Goal: Find specific page/section

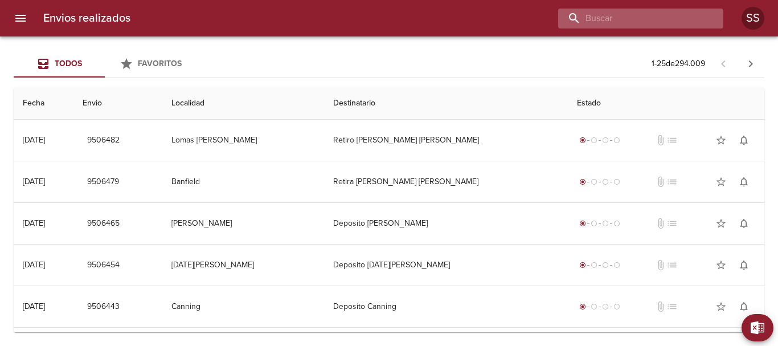
click at [664, 15] on input "buscar" at bounding box center [631, 19] width 146 height 20
paste input "[PERSON_NAME]"
type input "[PERSON_NAME]"
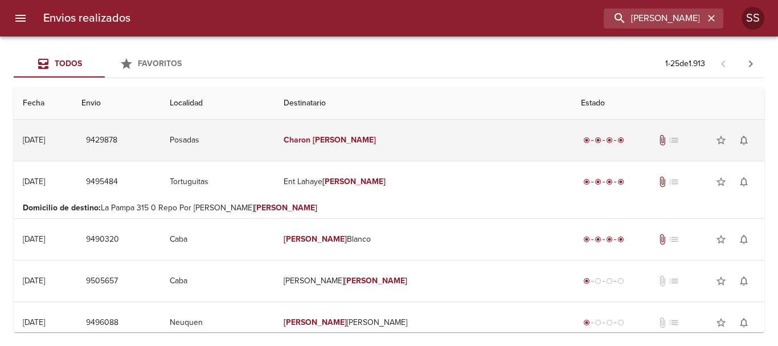
click at [275, 136] on td "Posadas" at bounding box center [218, 140] width 115 height 41
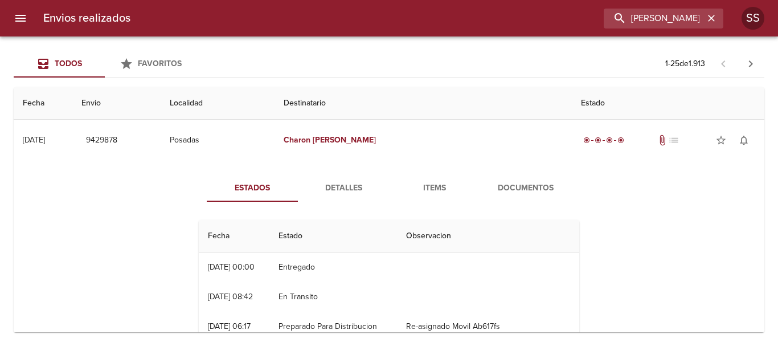
scroll to position [57, 0]
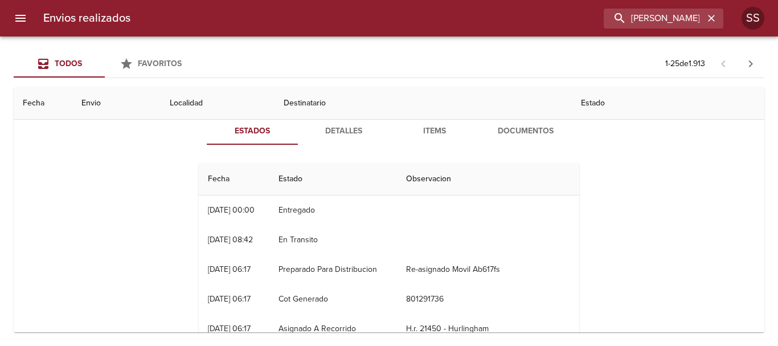
click at [512, 131] on span "Documentos" at bounding box center [525, 131] width 77 height 14
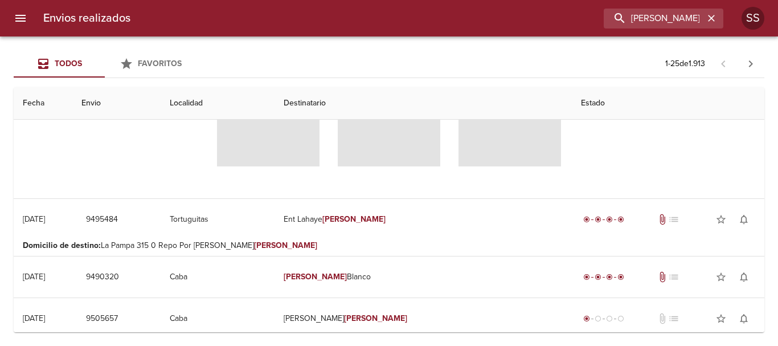
scroll to position [114, 0]
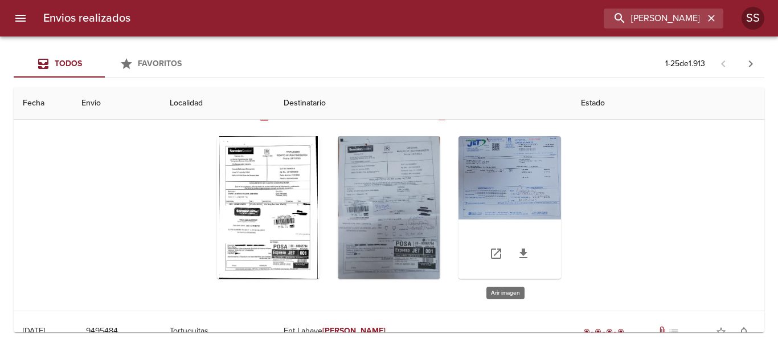
click at [493, 186] on div "Tabla de envíos del cliente" at bounding box center [510, 207] width 103 height 142
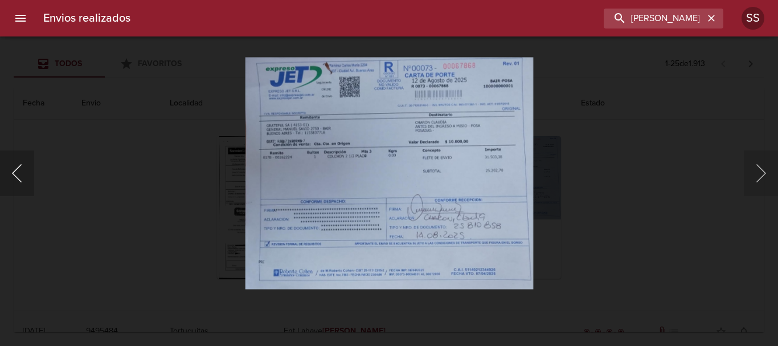
click at [24, 173] on button "Anterior" at bounding box center [17, 173] width 34 height 46
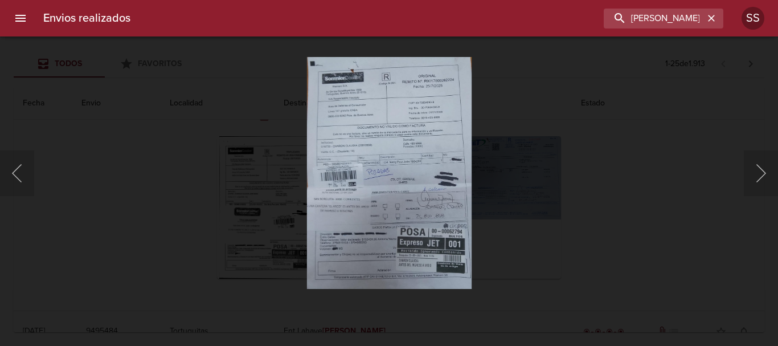
click at [7, 170] on div at bounding box center [5, 173] width 11 height 346
click at [16, 166] on button "Anterior" at bounding box center [17, 173] width 34 height 46
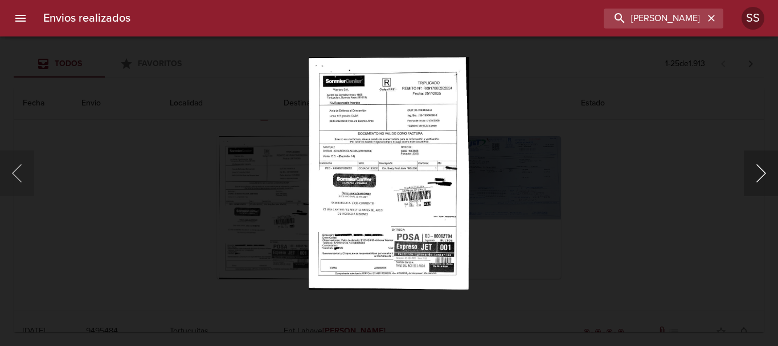
click at [757, 174] on button "Siguiente" at bounding box center [761, 173] width 34 height 46
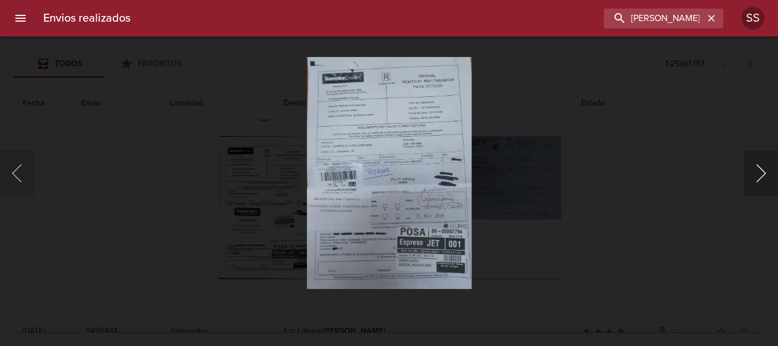
click at [757, 174] on button "Siguiente" at bounding box center [761, 173] width 34 height 46
